Goal: Information Seeking & Learning: Find specific fact

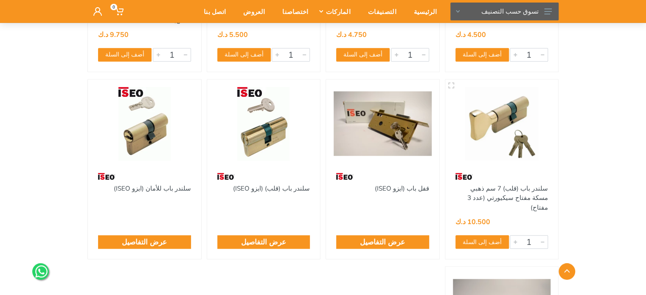
scroll to position [340, 0]
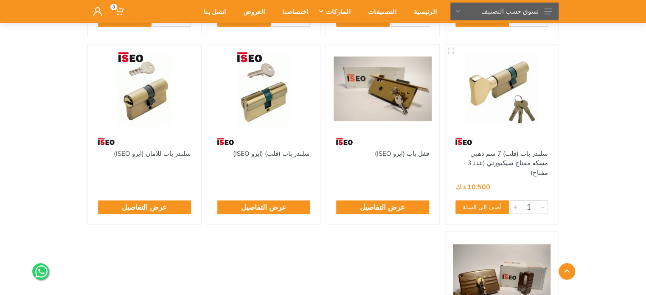
click at [257, 96] on img at bounding box center [264, 88] width 98 height 73
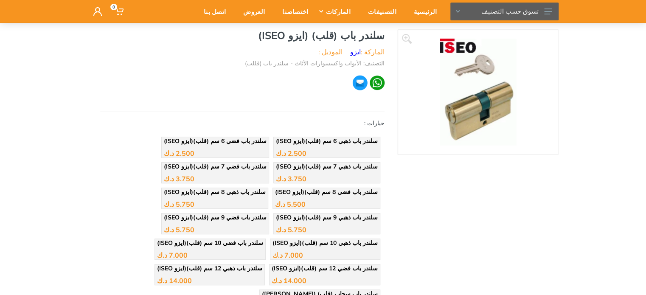
scroll to position [63, 0]
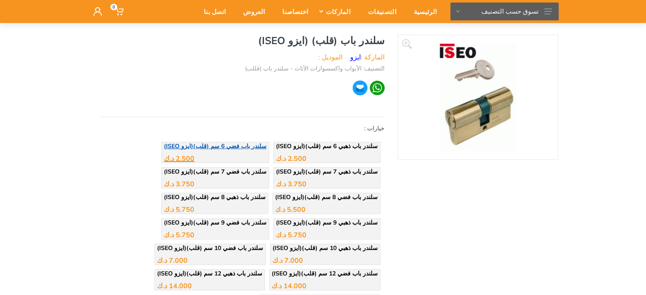
click at [258, 143] on span "سلندر باب فضي 6 سم (قلب)(ايزو ISEO)" at bounding box center [215, 146] width 103 height 8
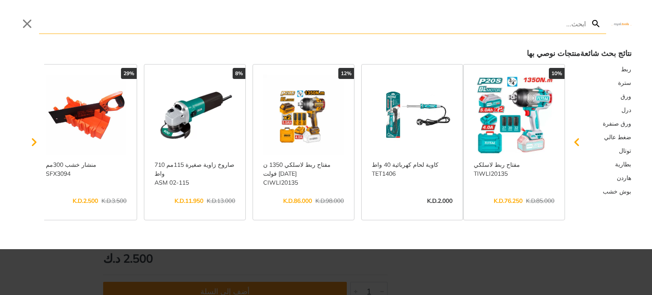
click at [198, 22] on input "Search" at bounding box center [312, 24] width 547 height 20
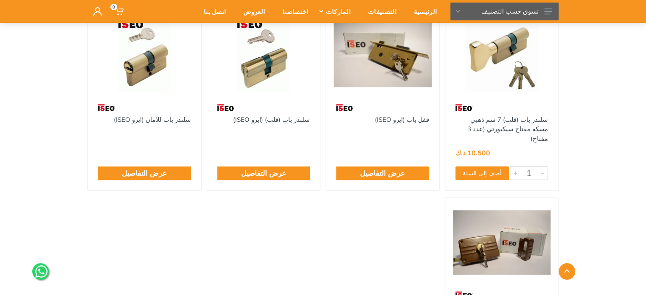
scroll to position [392, 0]
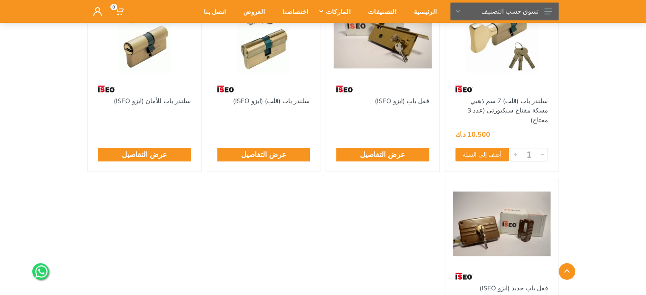
click at [501, 210] on img at bounding box center [502, 223] width 98 height 73
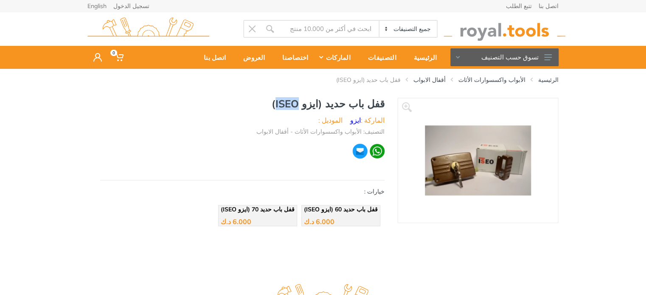
drag, startPoint x: 296, startPoint y: 104, endPoint x: 314, endPoint y: 104, distance: 18.7
click at [314, 104] on h1 "قفل باب حديد (ايزو ISEO)" at bounding box center [242, 104] width 285 height 12
copy h1 "ISEO"
click at [466, 161] on img at bounding box center [478, 161] width 106 height 70
click at [443, 144] on img at bounding box center [478, 161] width 106 height 70
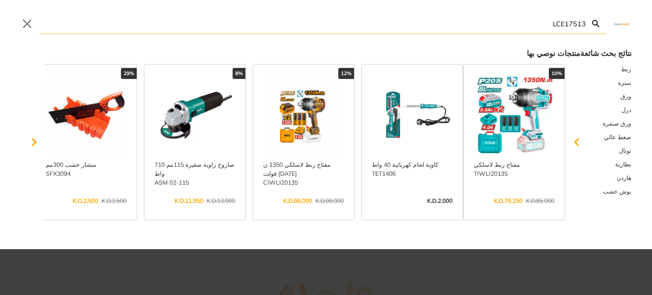
type input "LCE17513"
